Goal: Transaction & Acquisition: Purchase product/service

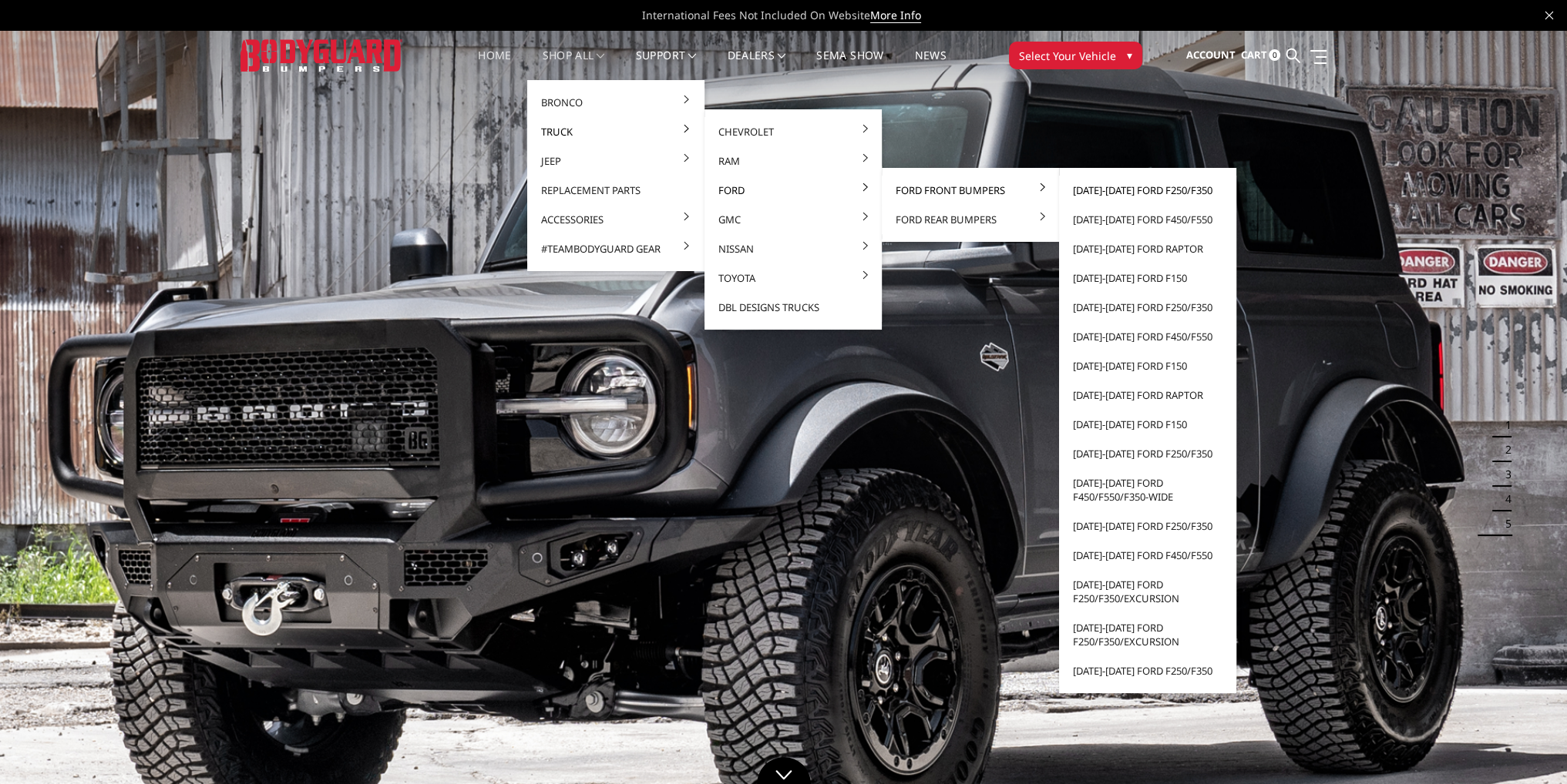
click at [1116, 189] on link "[DATE]-[DATE] Ford F250/F350" at bounding box center [1147, 190] width 165 height 29
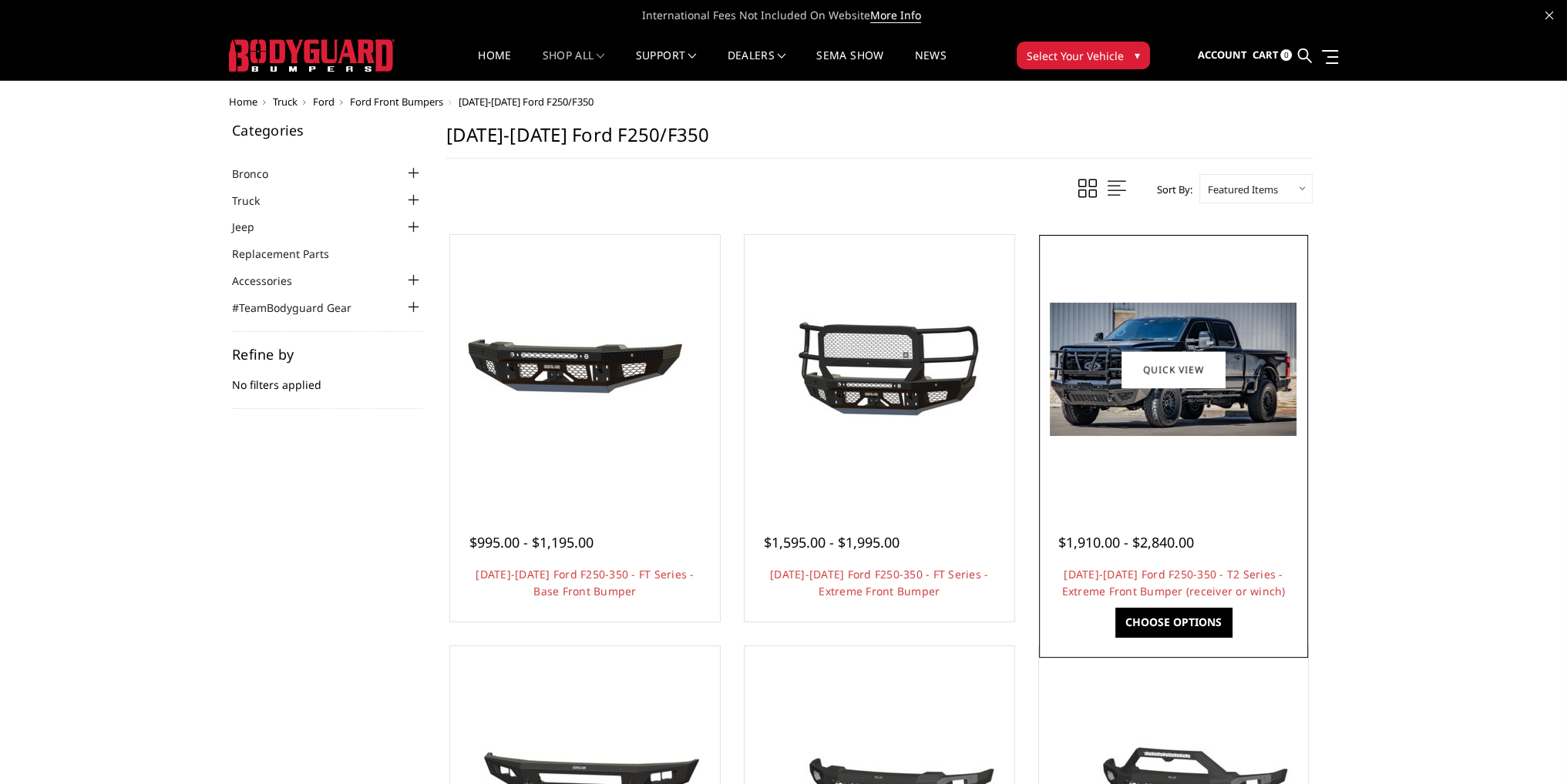
click at [1250, 442] on div at bounding box center [1174, 370] width 262 height 262
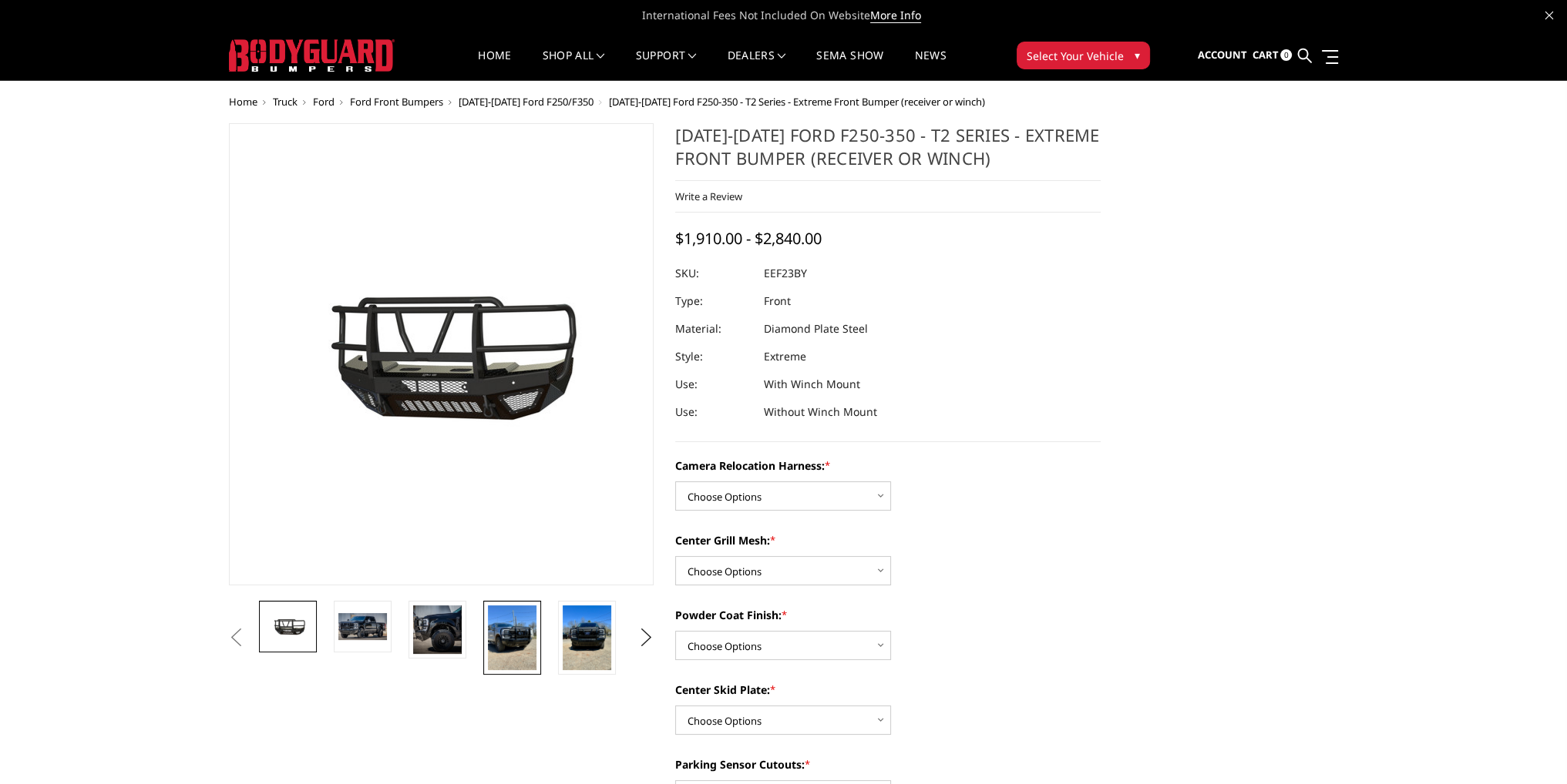
click at [523, 624] on img at bounding box center [511, 637] width 49 height 65
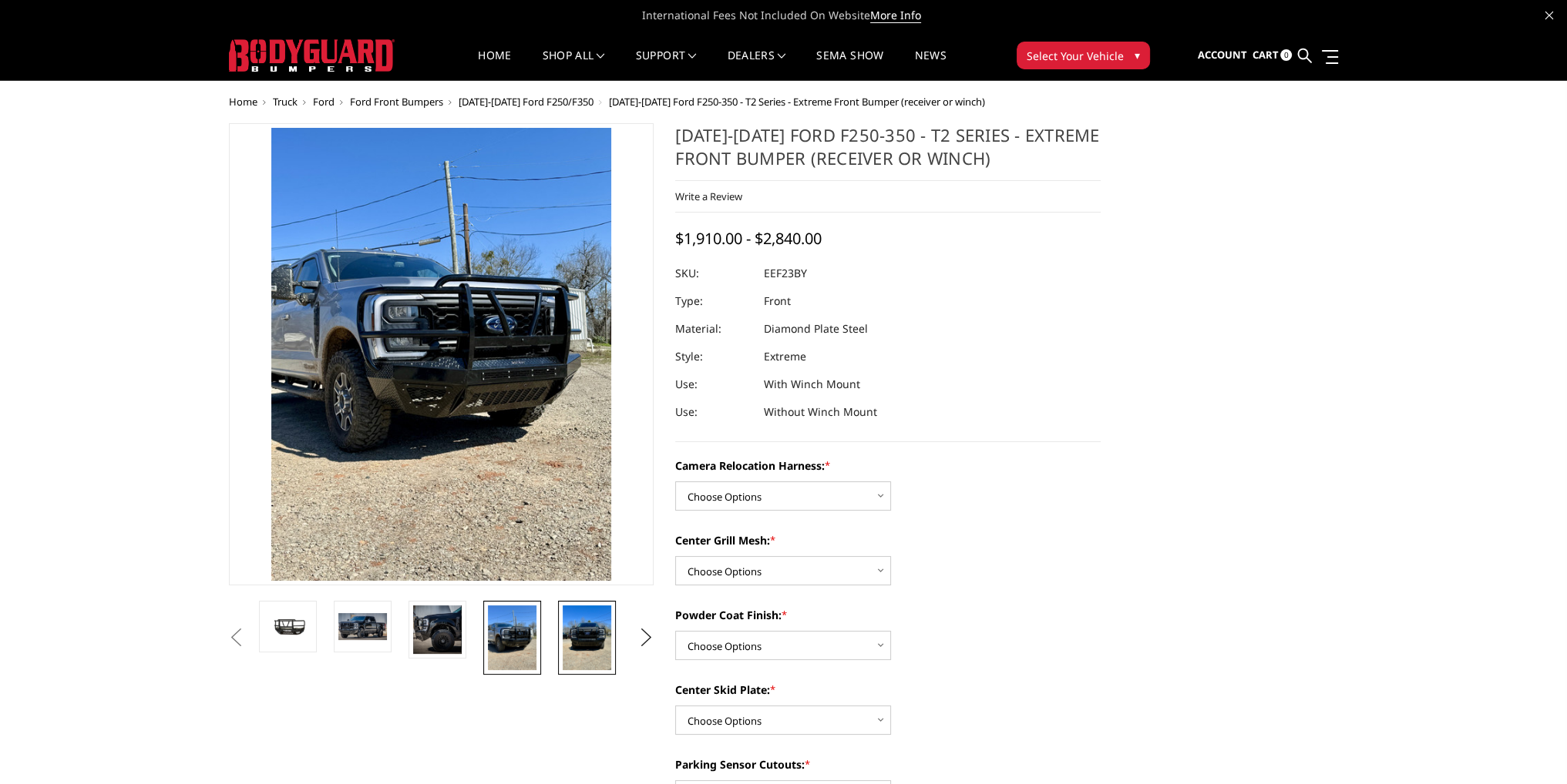
click at [573, 630] on img at bounding box center [586, 637] width 49 height 65
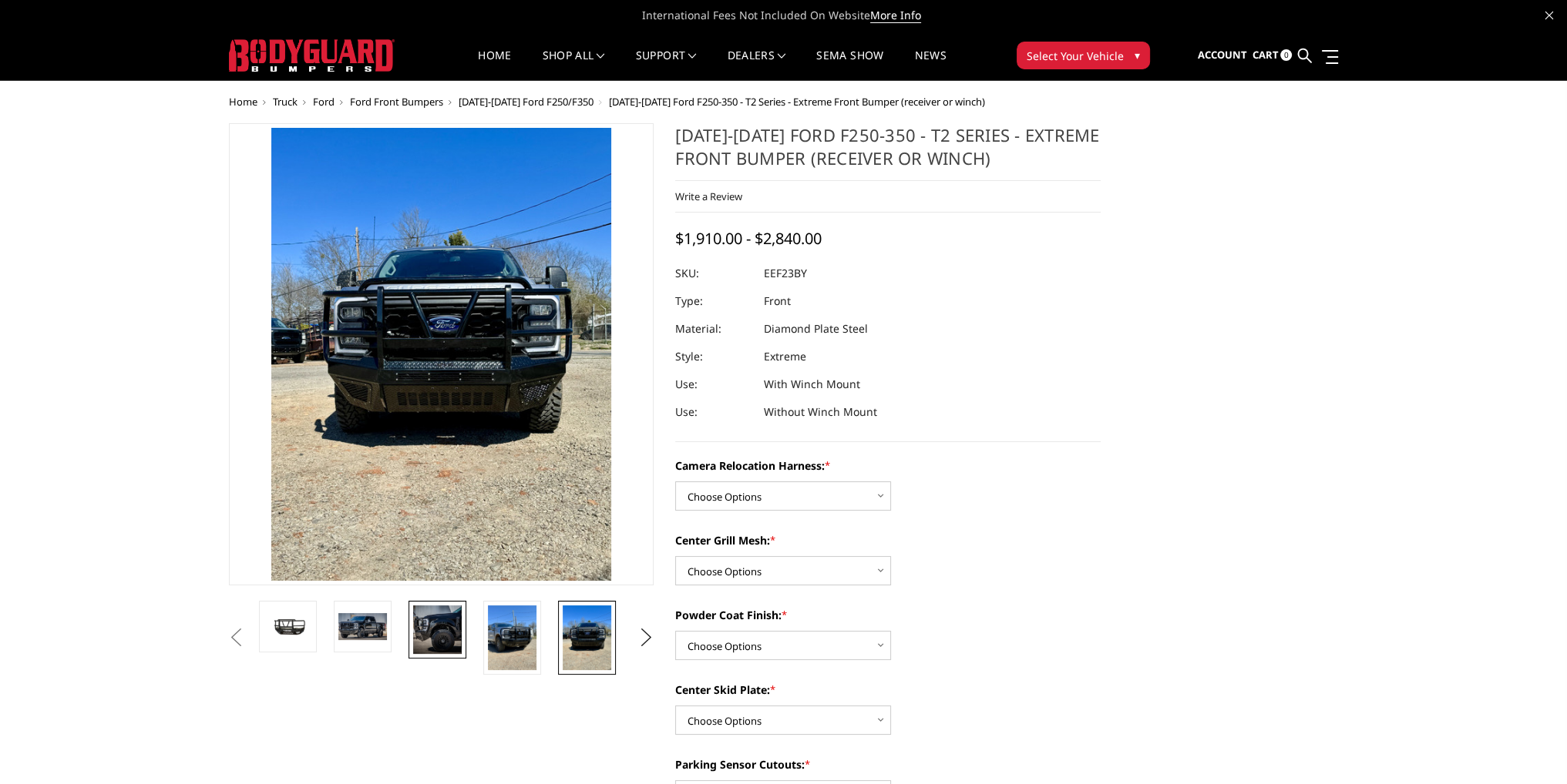
click at [459, 634] on img at bounding box center [437, 629] width 49 height 49
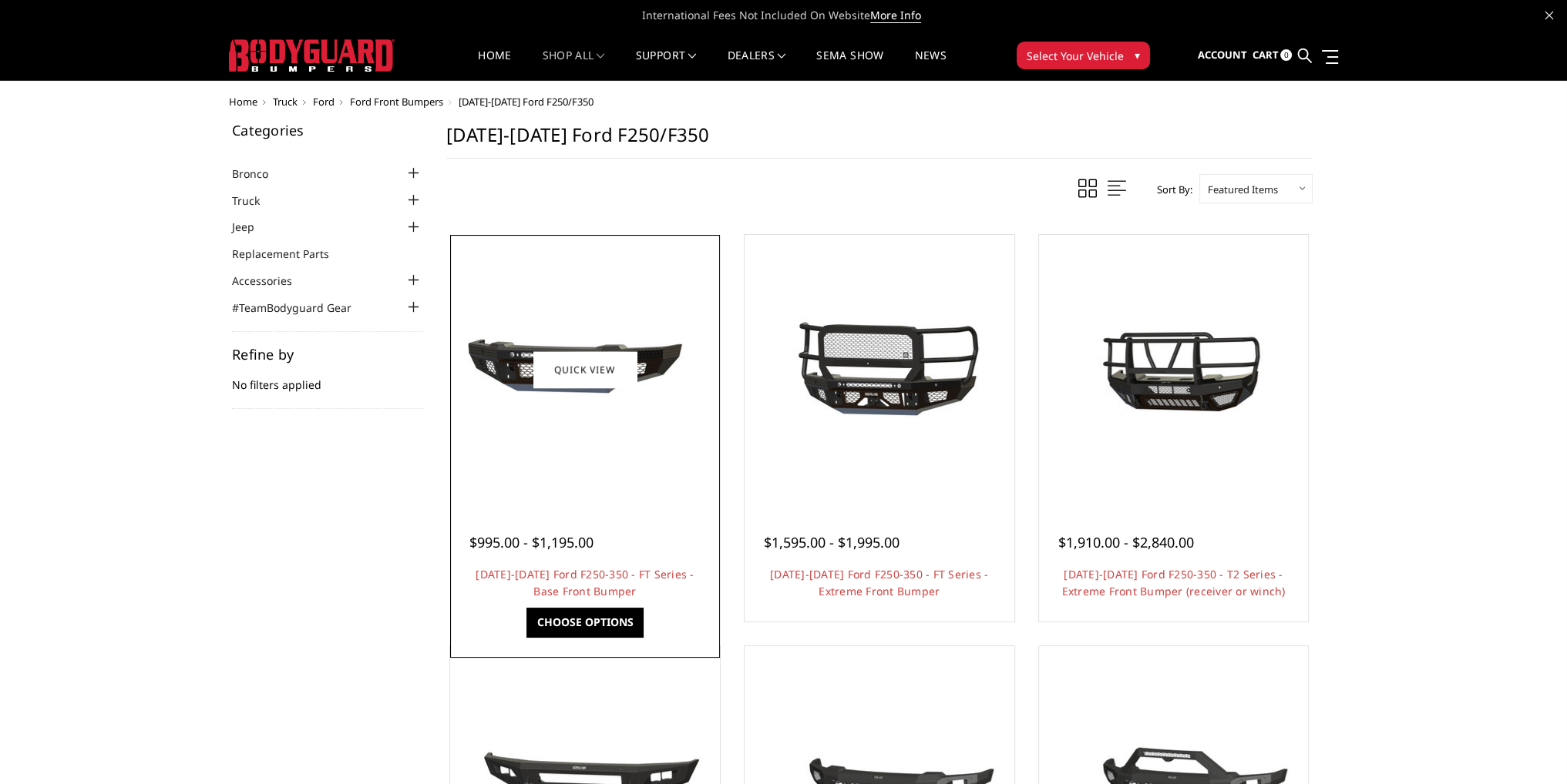
click at [561, 293] on div at bounding box center [585, 370] width 262 height 262
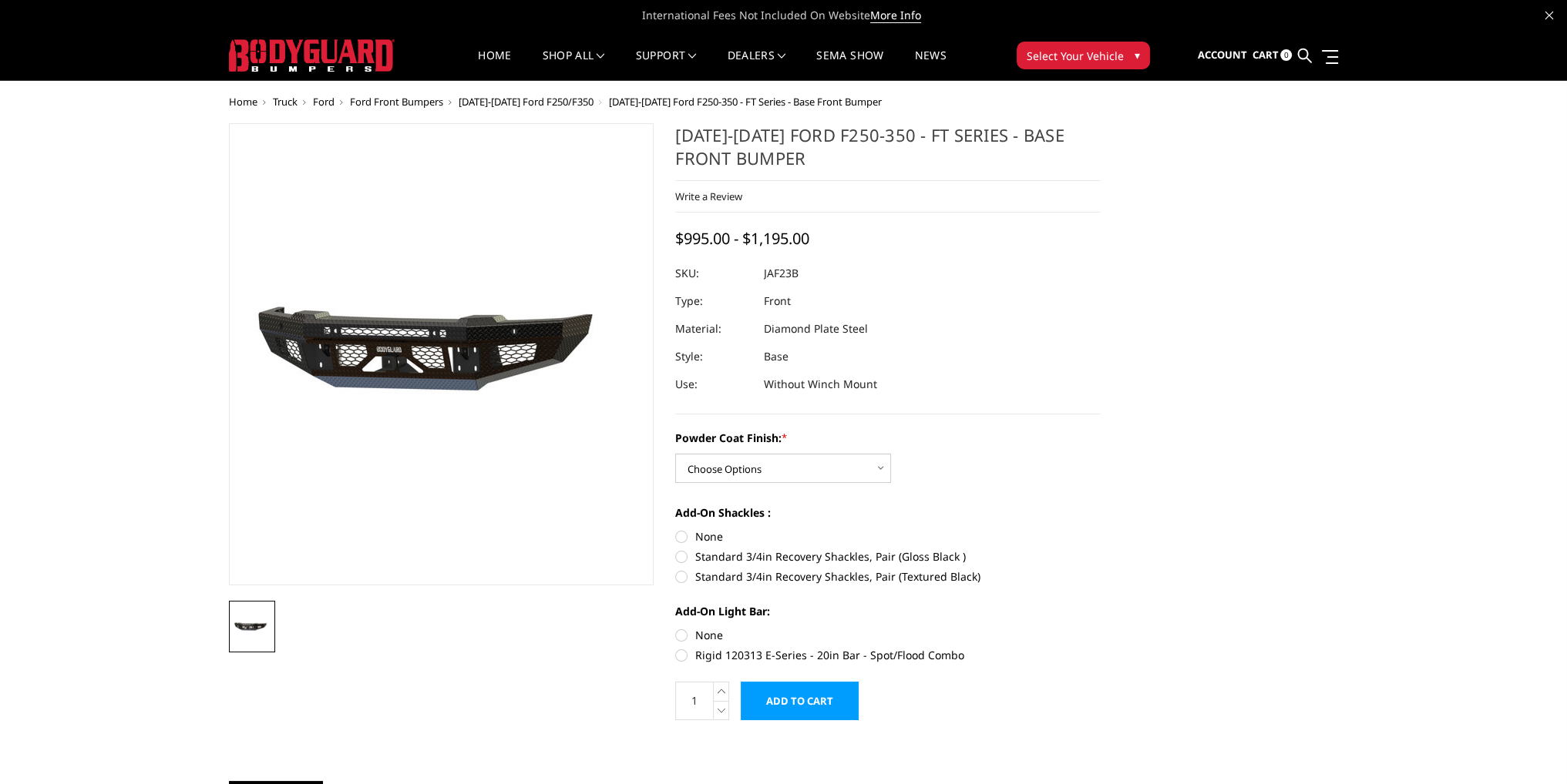
click at [373, 349] on img at bounding box center [531, 354] width 986 height 461
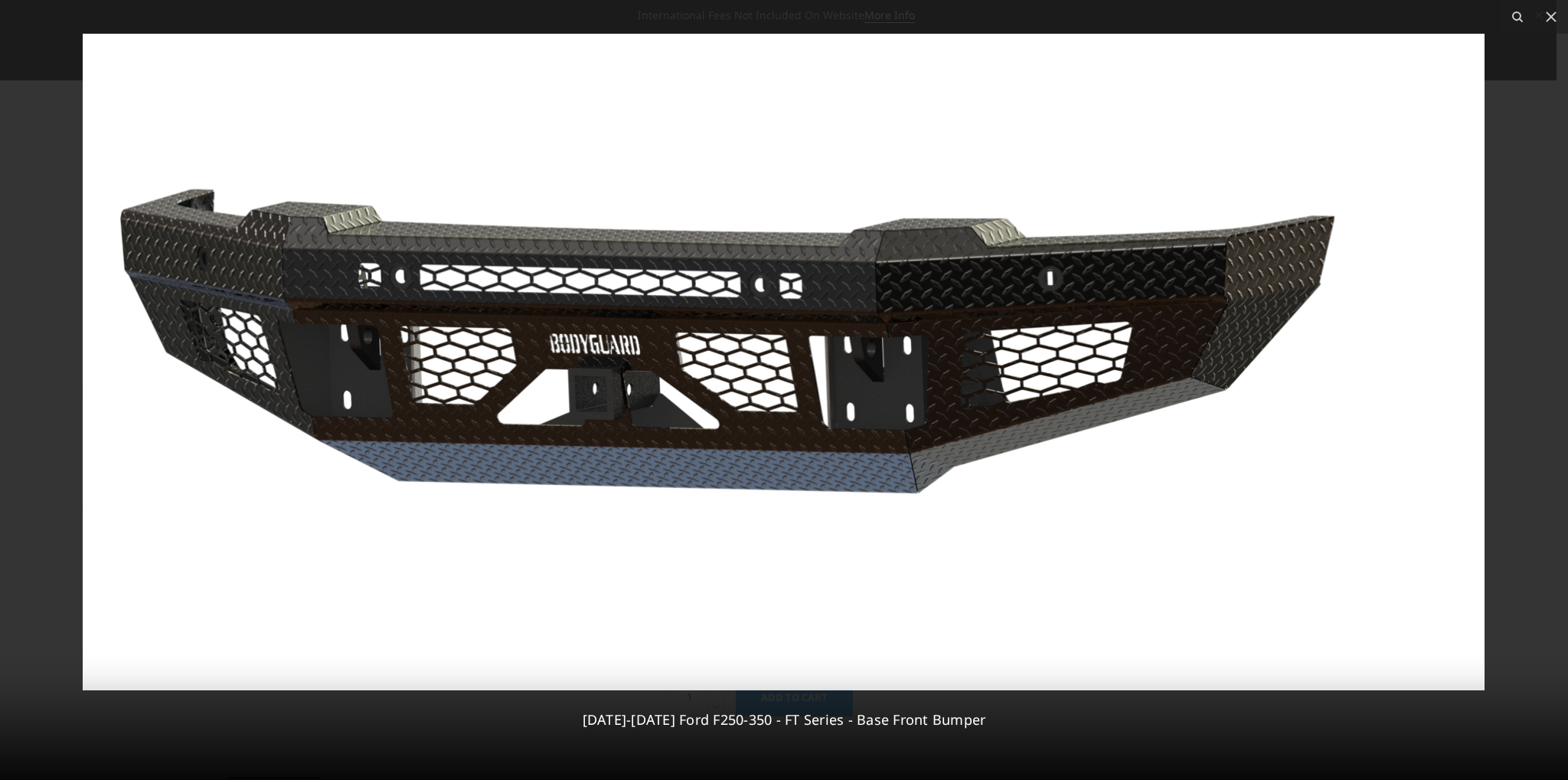
click at [409, 171] on img at bounding box center [784, 361] width 1402 height 657
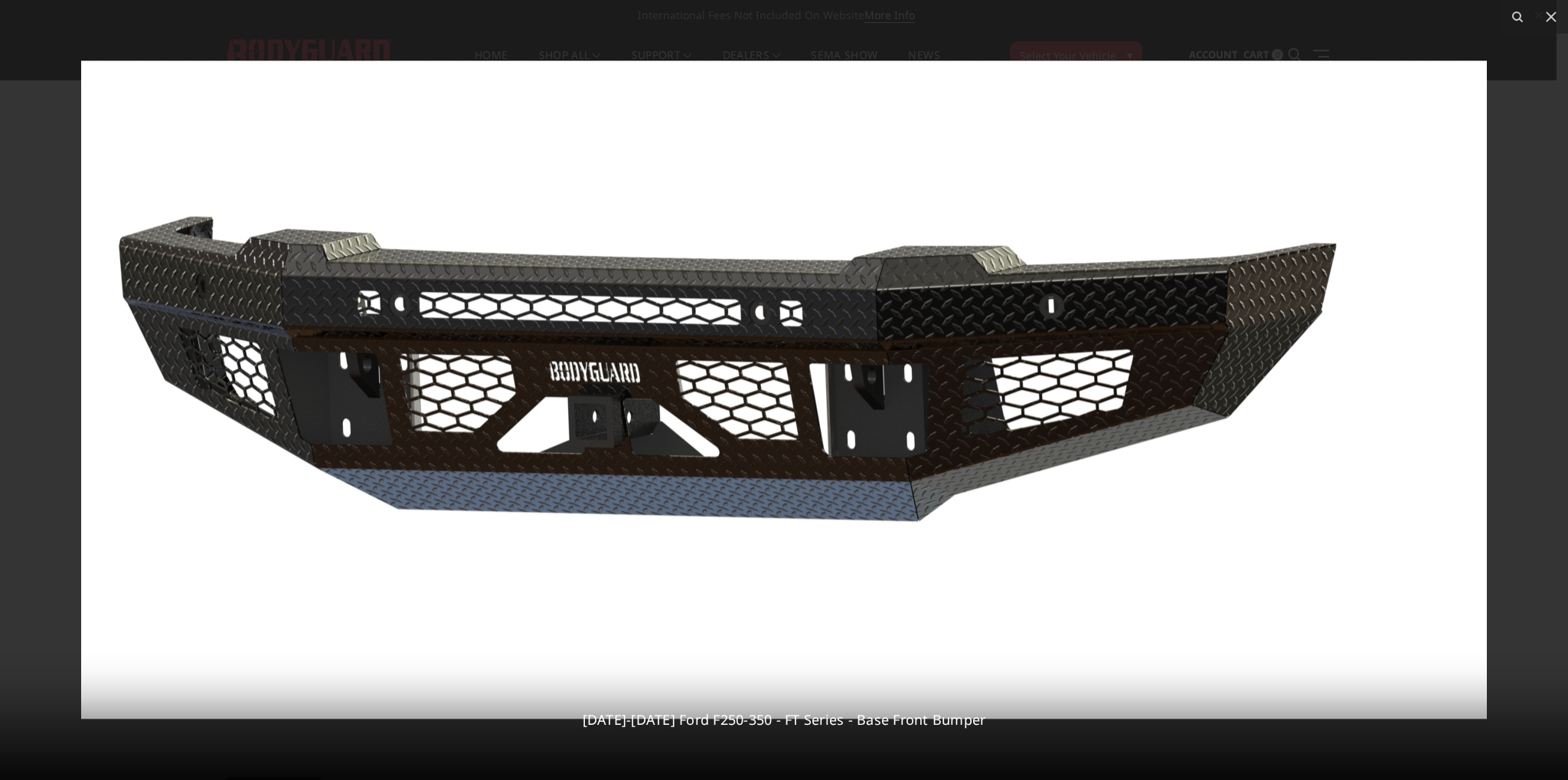
click at [13, 69] on div at bounding box center [784, 390] width 1568 height 780
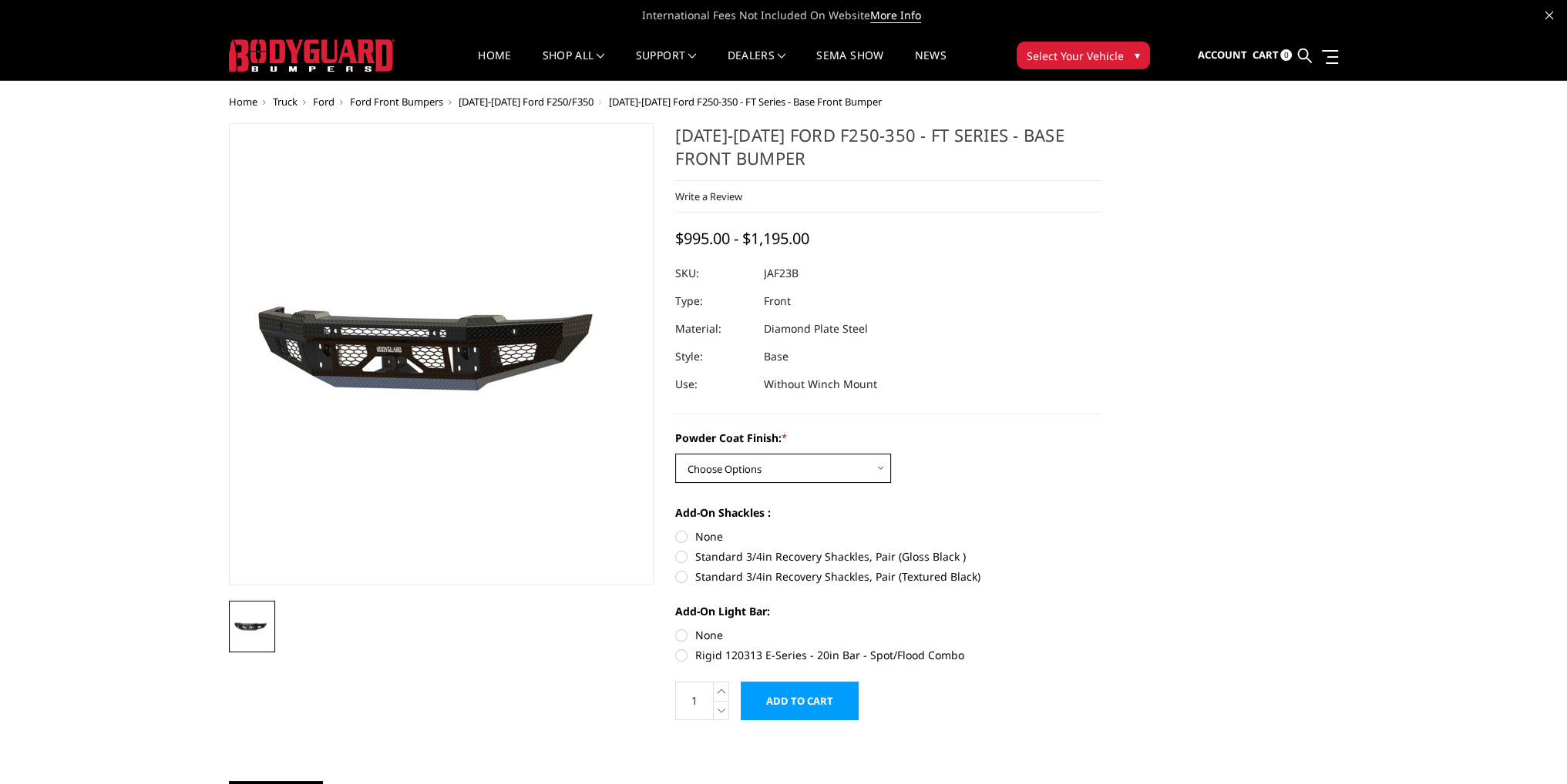
click at [798, 459] on select "Choose Options Bare Metal Gloss Black Powder Coat Textured Black Powder Coat" at bounding box center [783, 467] width 215 height 29
select select "3379"
click at [675, 454] on select "Choose Options Bare Metal Gloss Black Powder Coat Textured Black Powder Coat" at bounding box center [783, 467] width 215 height 29
